Goal: Navigation & Orientation: Find specific page/section

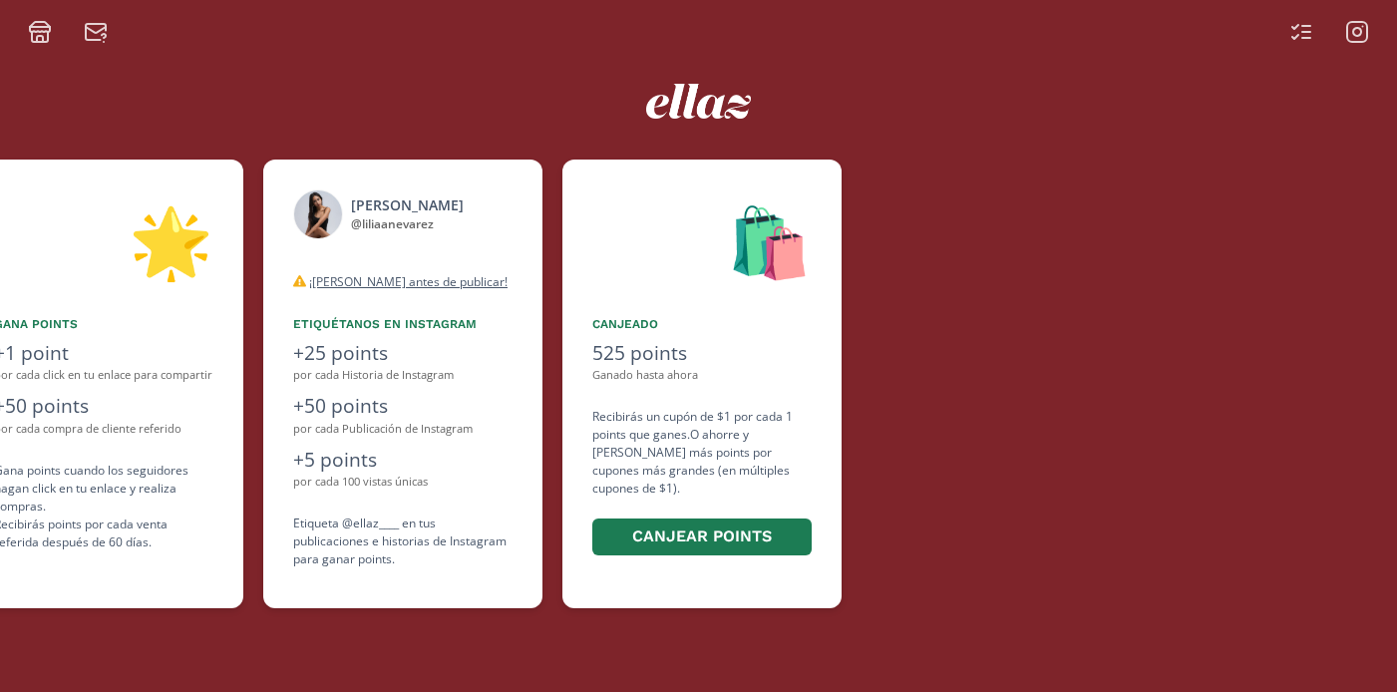
scroll to position [0, 1197]
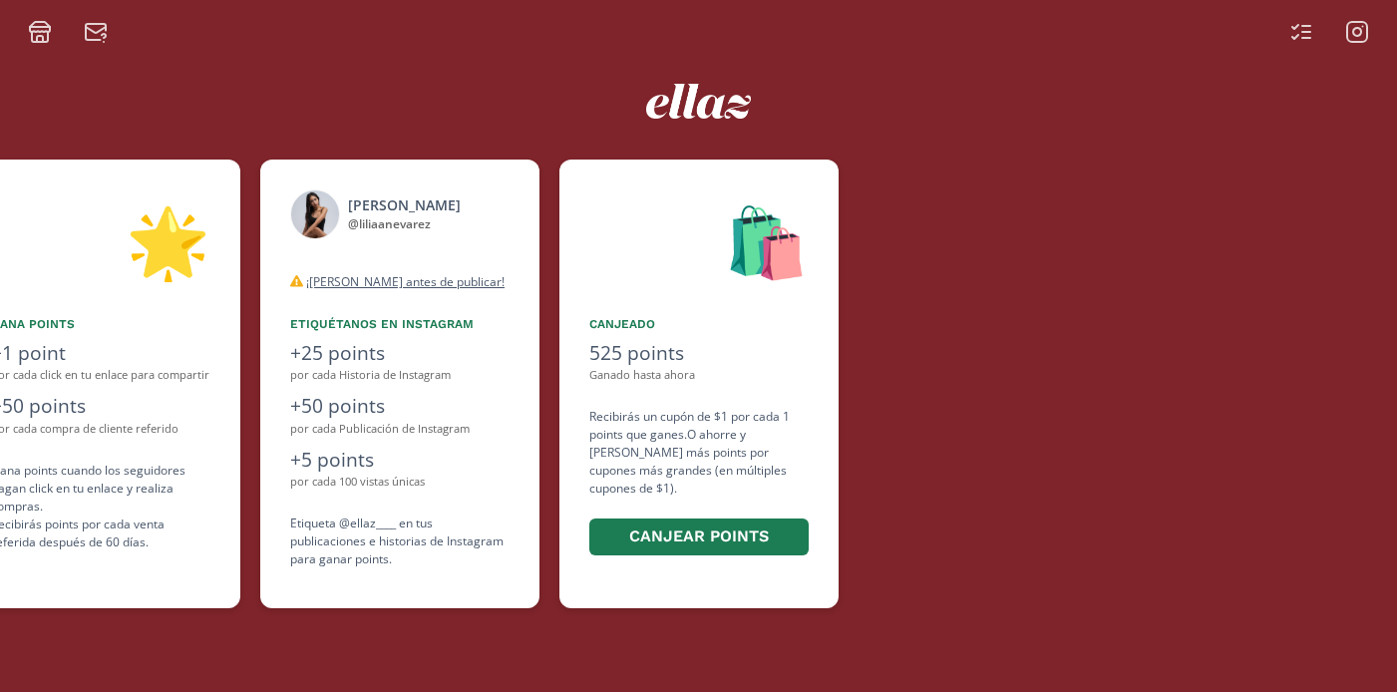
click at [1365, 27] on icon at bounding box center [1357, 32] width 24 height 24
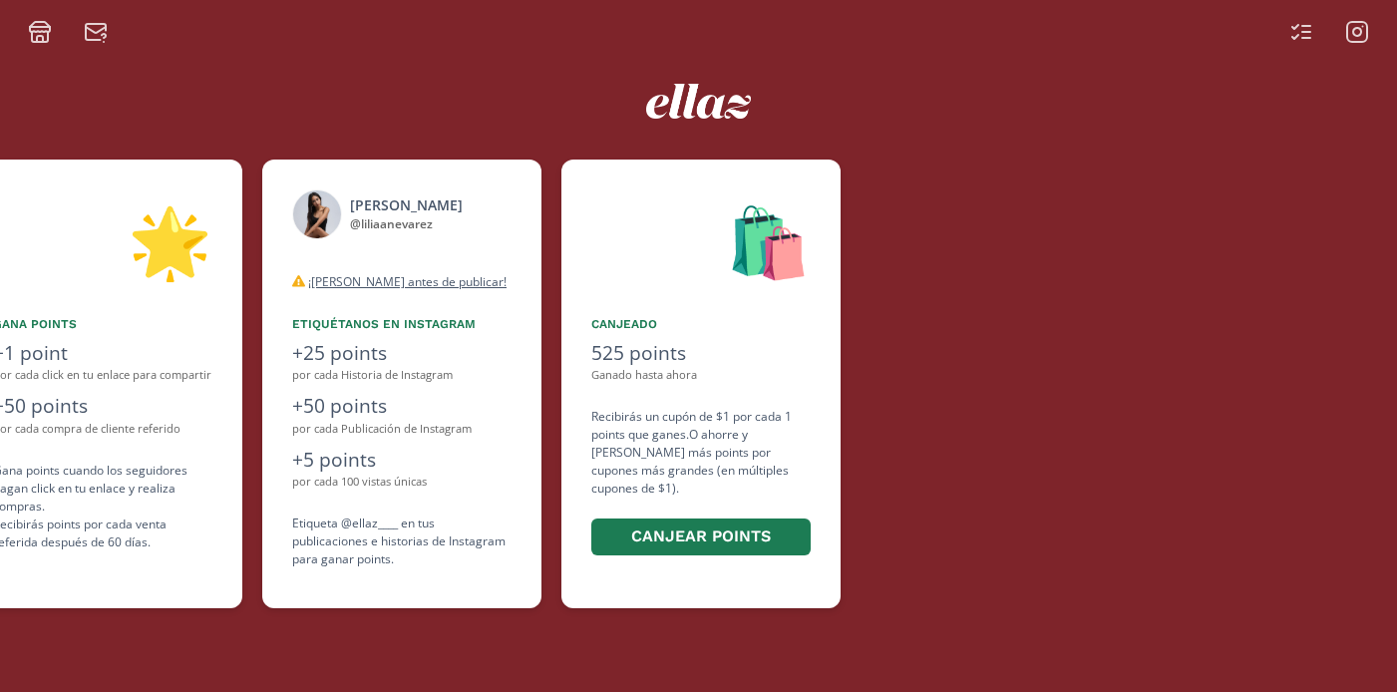
scroll to position [0, 1197]
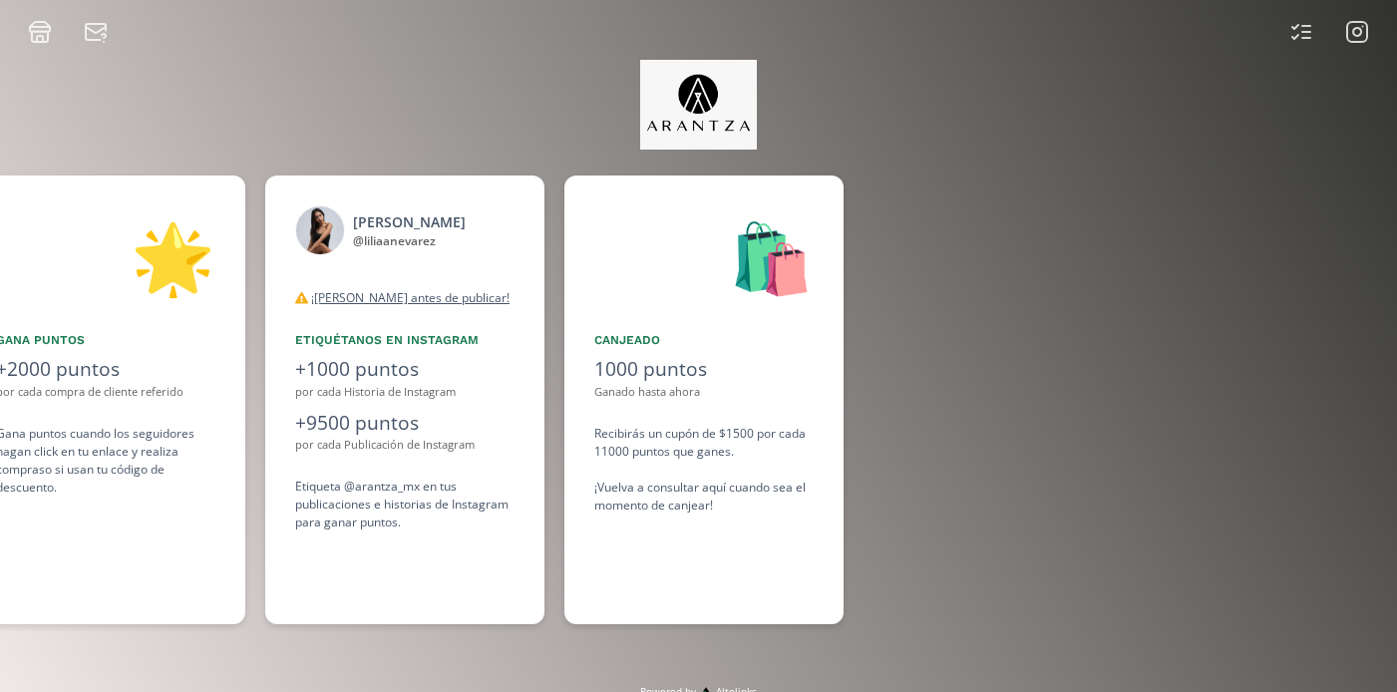
scroll to position [0, 1496]
